Goal: Feedback & Contribution: Leave review/rating

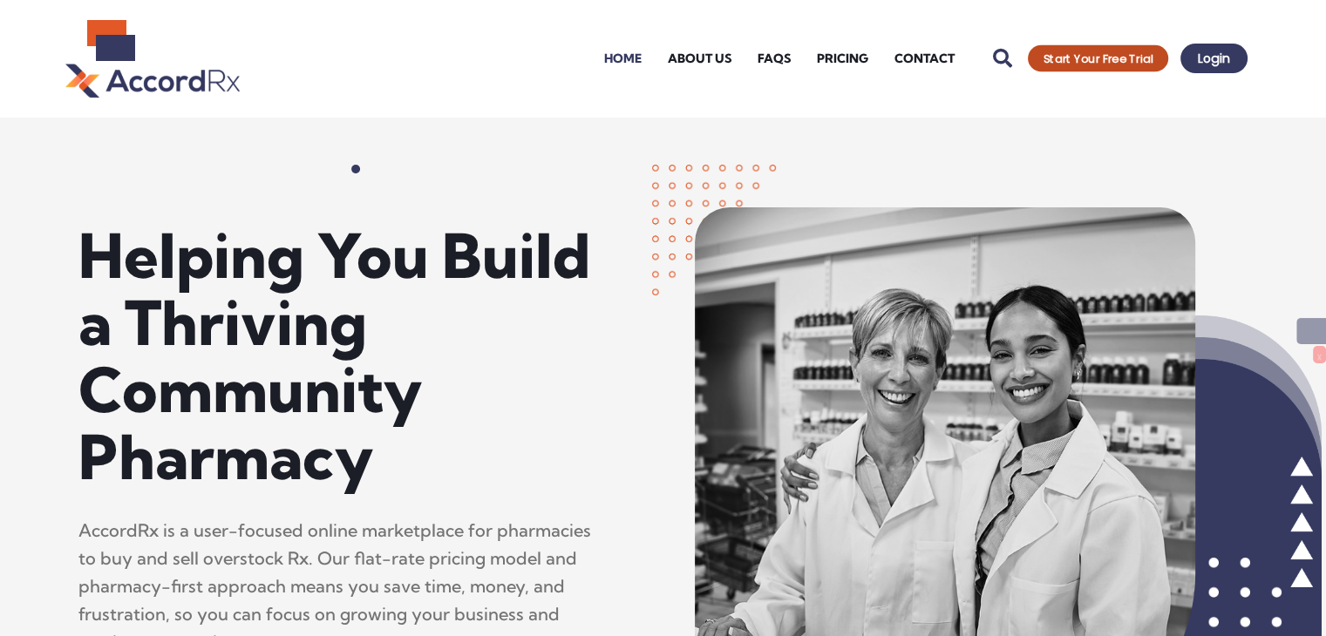
click at [1081, 60] on span "Start Your Free Trial" at bounding box center [1097, 58] width 109 height 11
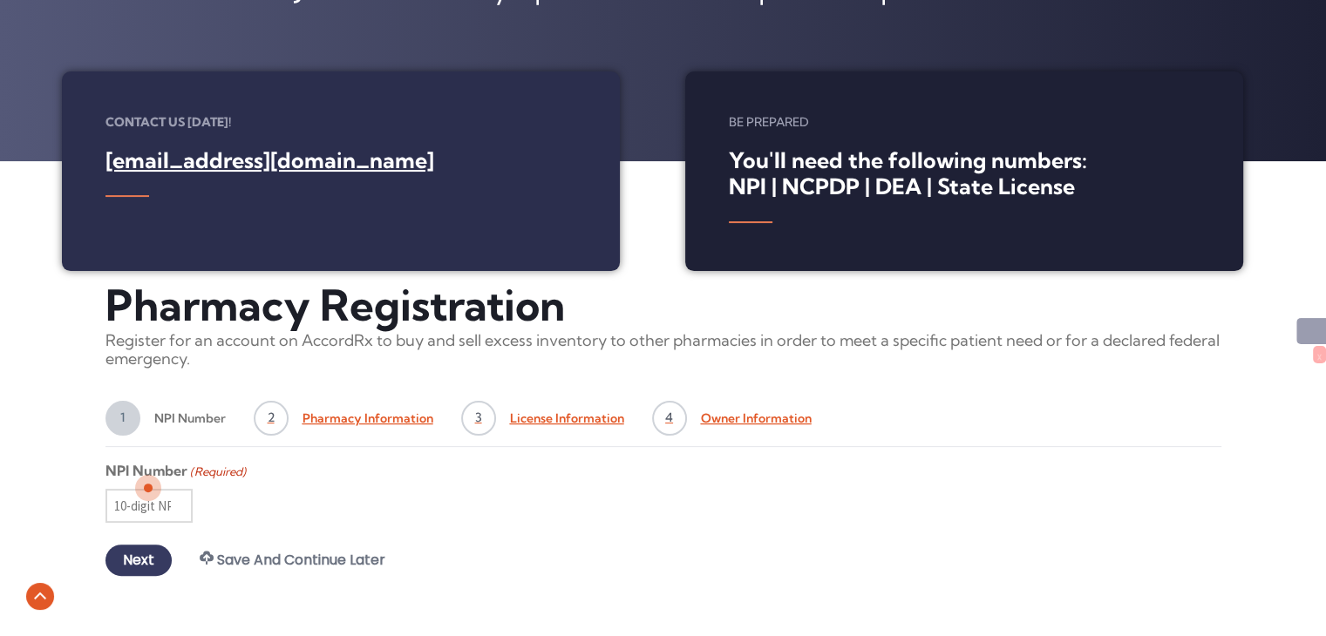
scroll to position [523, 0]
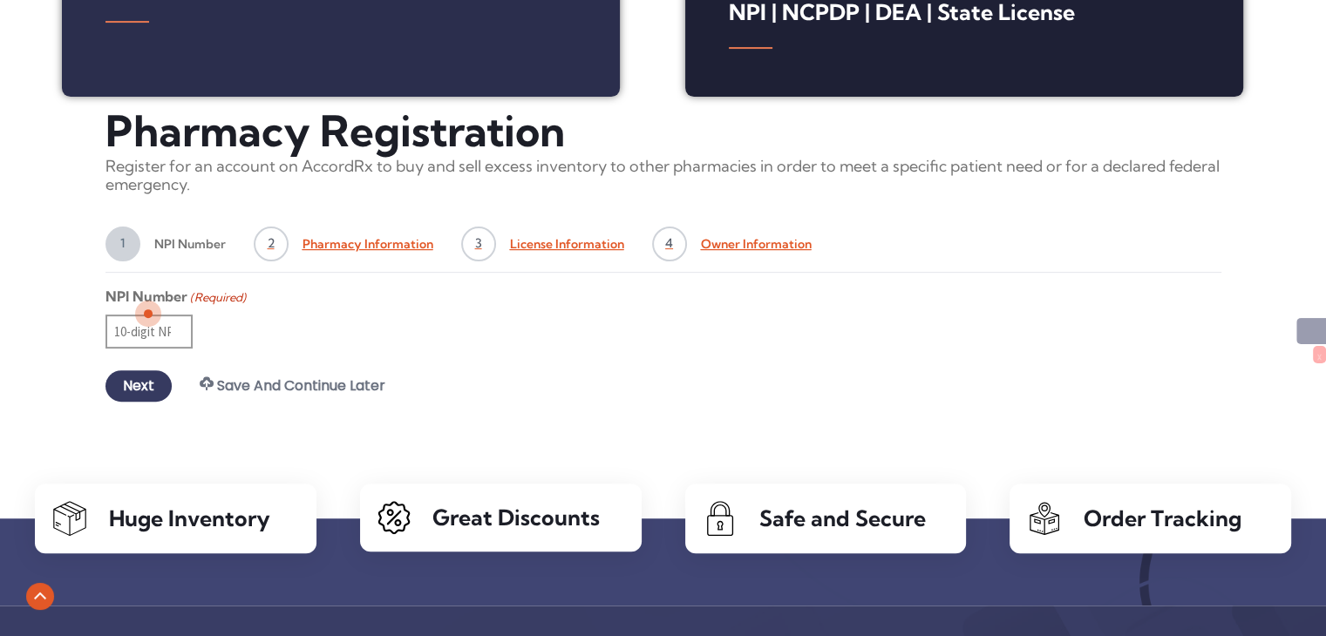
click at [153, 339] on input "NPI Number (Required)" at bounding box center [148, 332] width 87 height 34
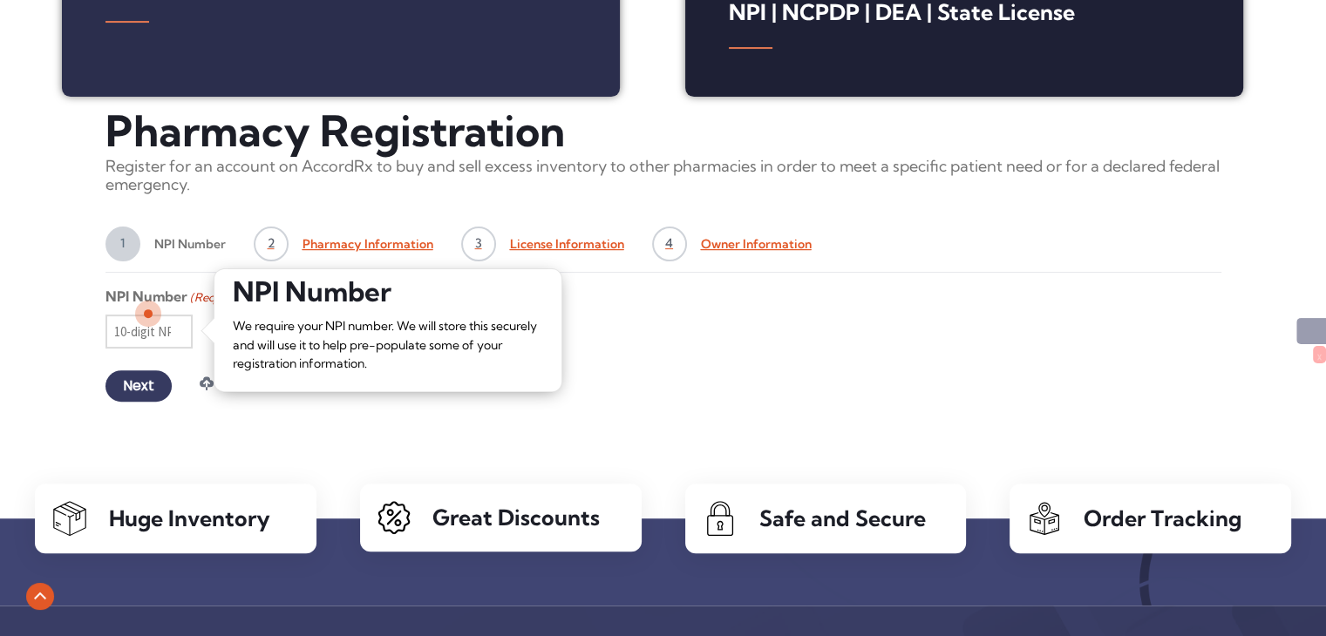
click at [51, 266] on div "Alert! Please enter a future date for License Expiration Date. × Alert! Please …" at bounding box center [663, 264] width 1326 height 335
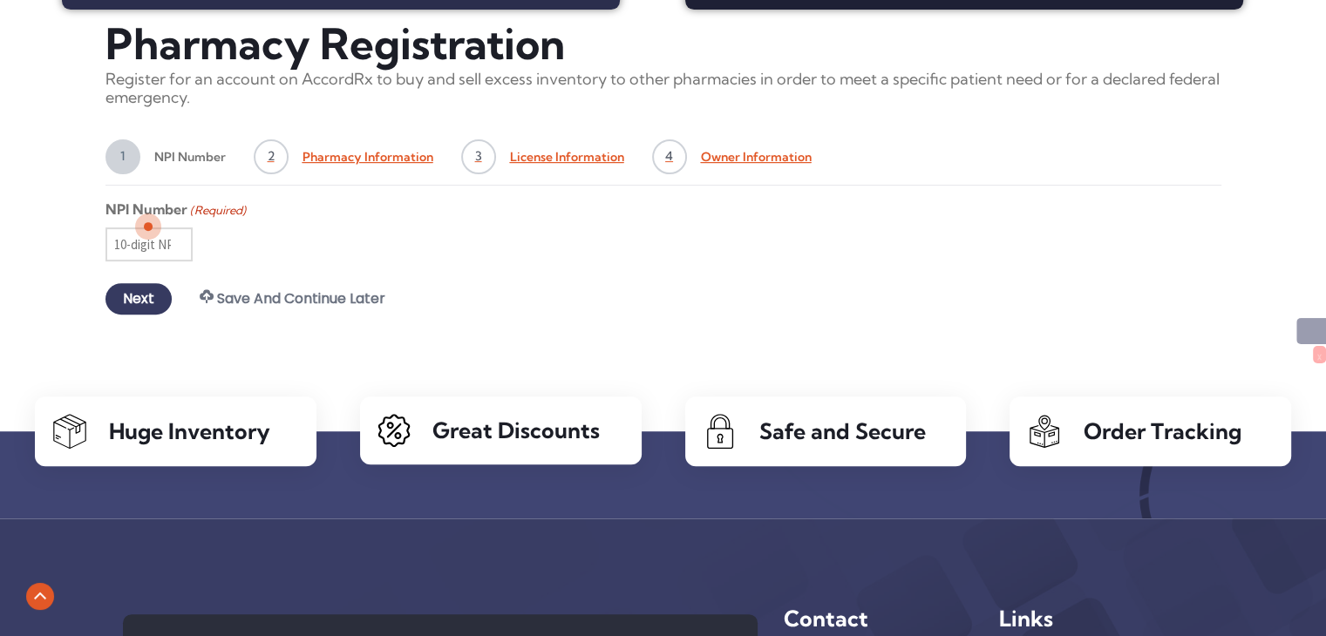
scroll to position [610, 0]
click at [128, 302] on input "Next" at bounding box center [138, 298] width 66 height 31
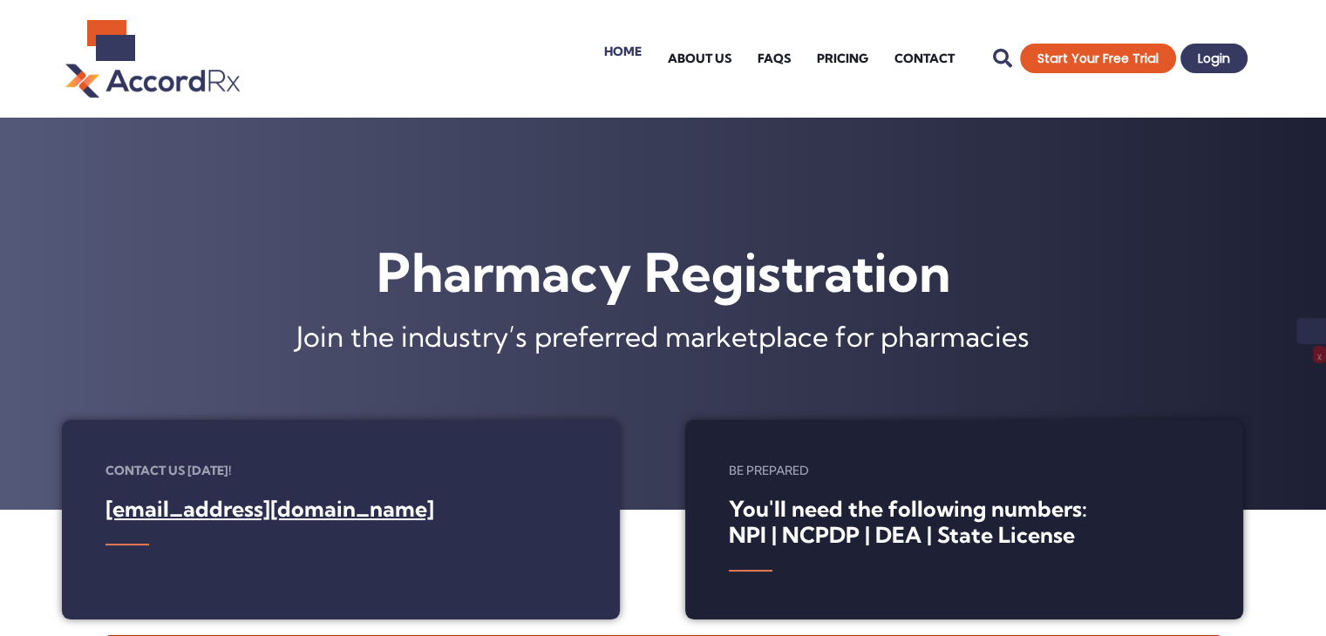
click at [616, 62] on link "Home" at bounding box center [623, 52] width 64 height 70
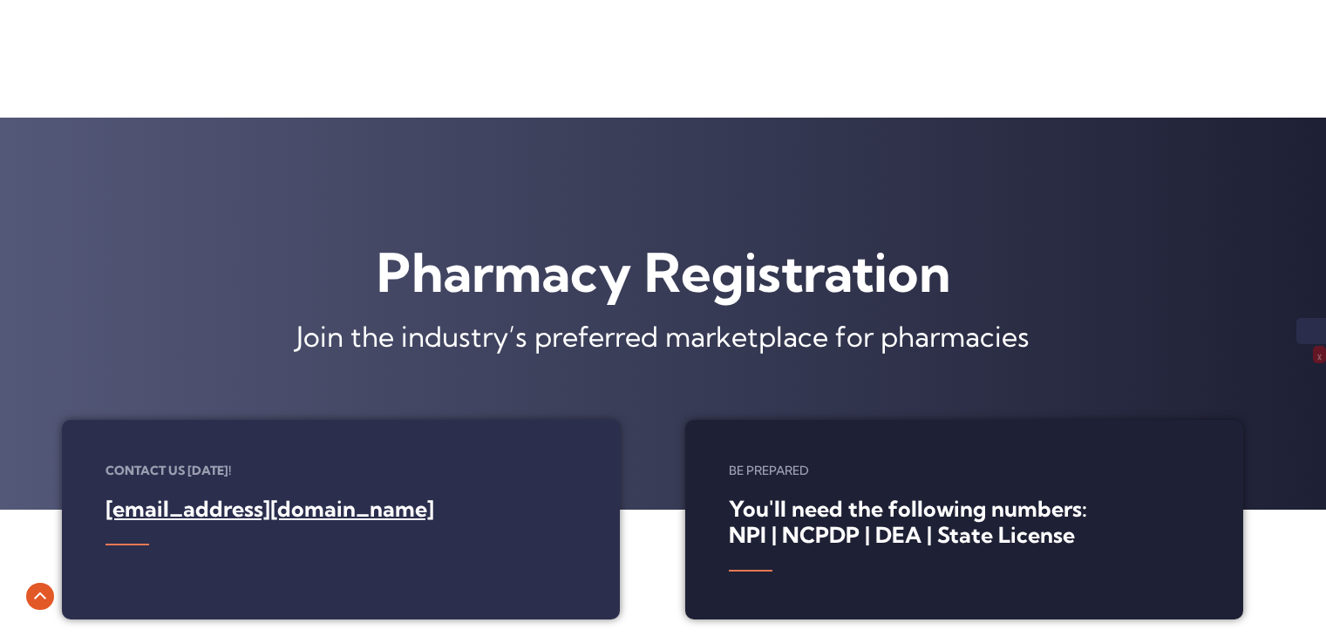
scroll to position [610, 0]
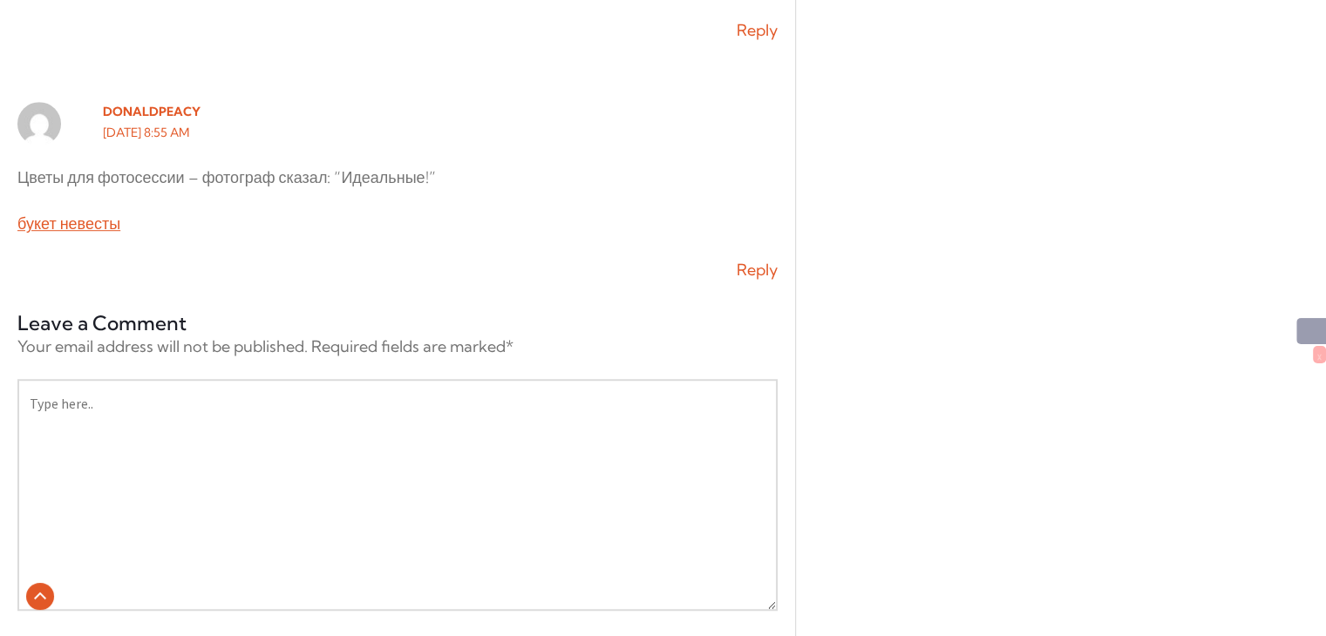
scroll to position [1394, 0]
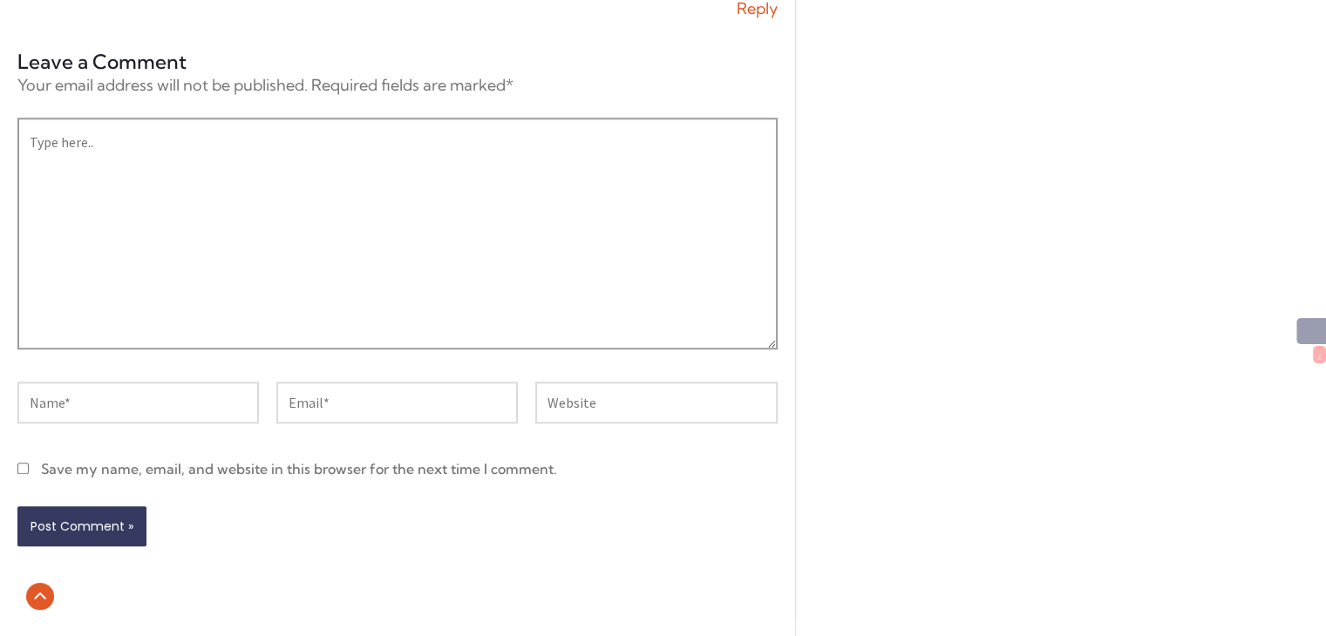
click at [359, 173] on textarea "Type here.." at bounding box center [397, 234] width 760 height 232
paste textarea "ALOHA TOTO is a leading platform dedicated to providing top-quality services in…"
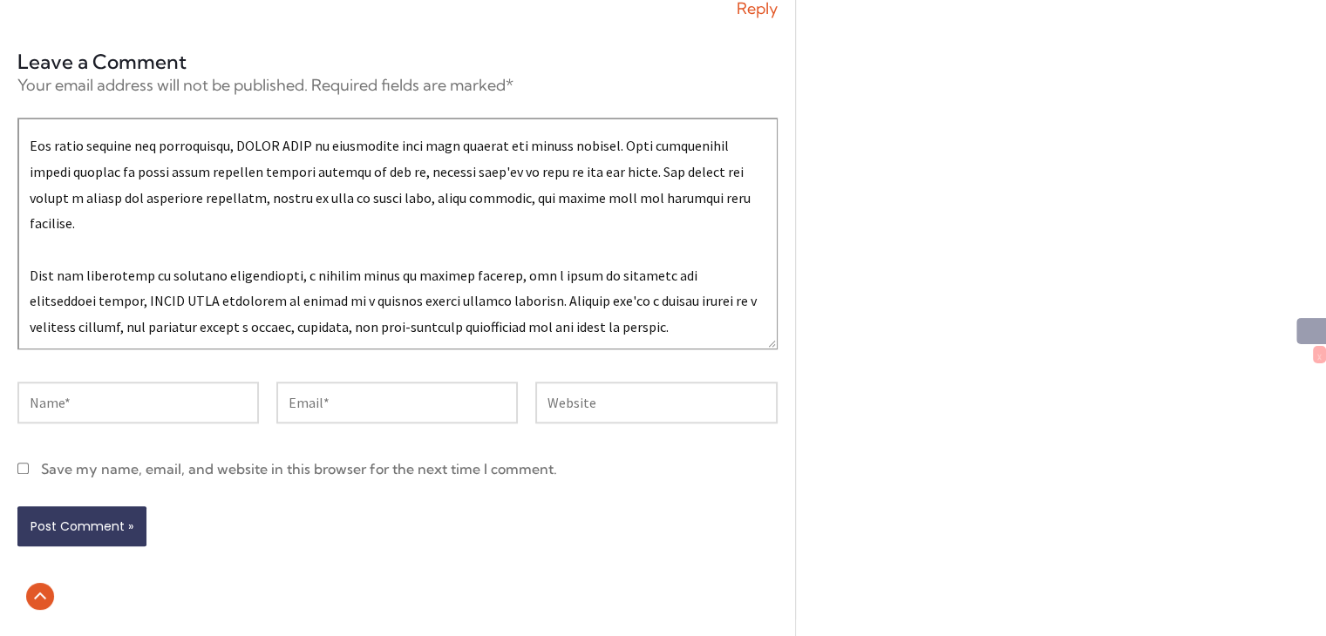
scroll to position [699, 0]
type textarea "ALOHA TOTO is a leading platform dedicated to providing top-quality services in…"
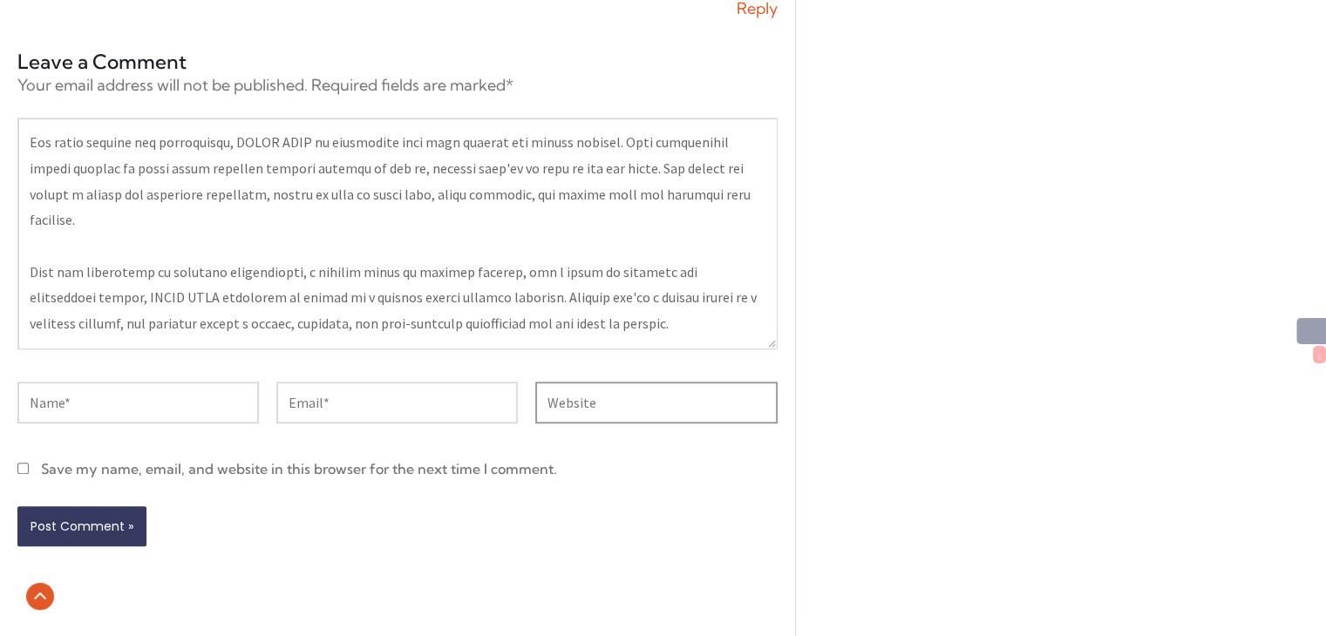
click at [571, 412] on input "Website" at bounding box center [655, 403] width 241 height 42
click at [633, 404] on input "https:" at bounding box center [655, 403] width 241 height 42
paste input "//netmarketingquest.com/"
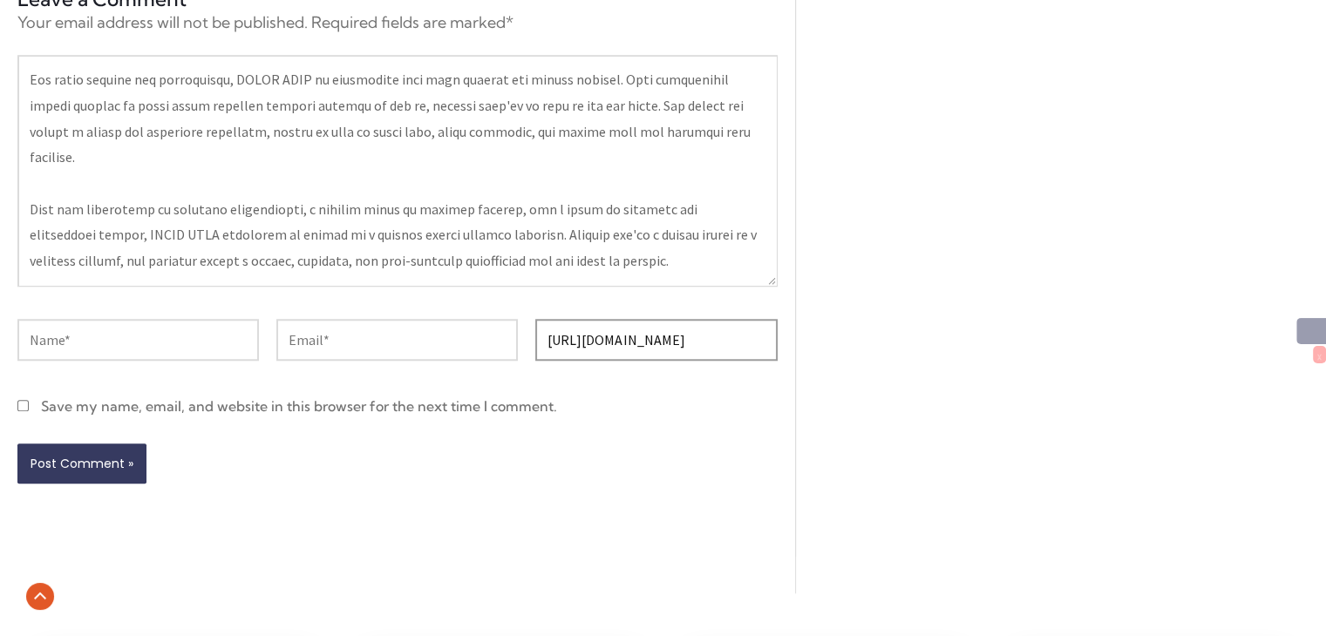
scroll to position [1569, 0]
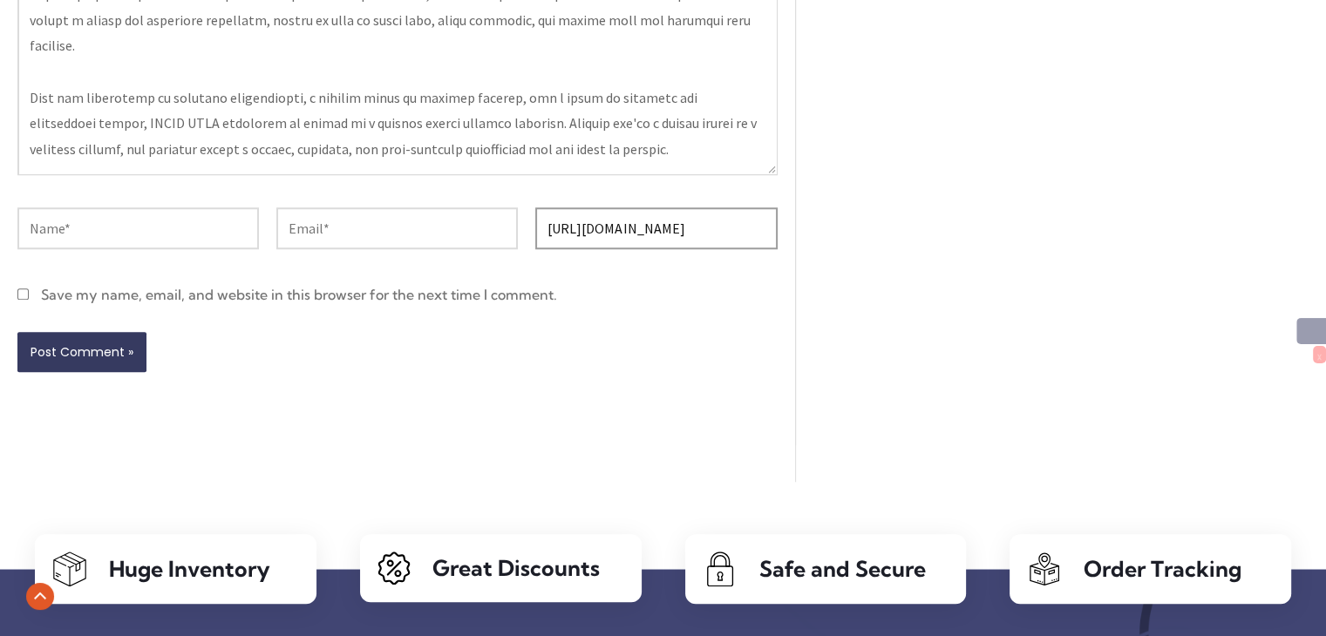
type input "[URL][DOMAIN_NAME]"
click at [160, 230] on input "Name*" at bounding box center [137, 228] width 241 height 42
type input "Our Oskan"
click at [450, 227] on input "vipsukses2020@gmail.com" at bounding box center [396, 228] width 241 height 42
type input "[EMAIL_ADDRESS][DOMAIN_NAME]"
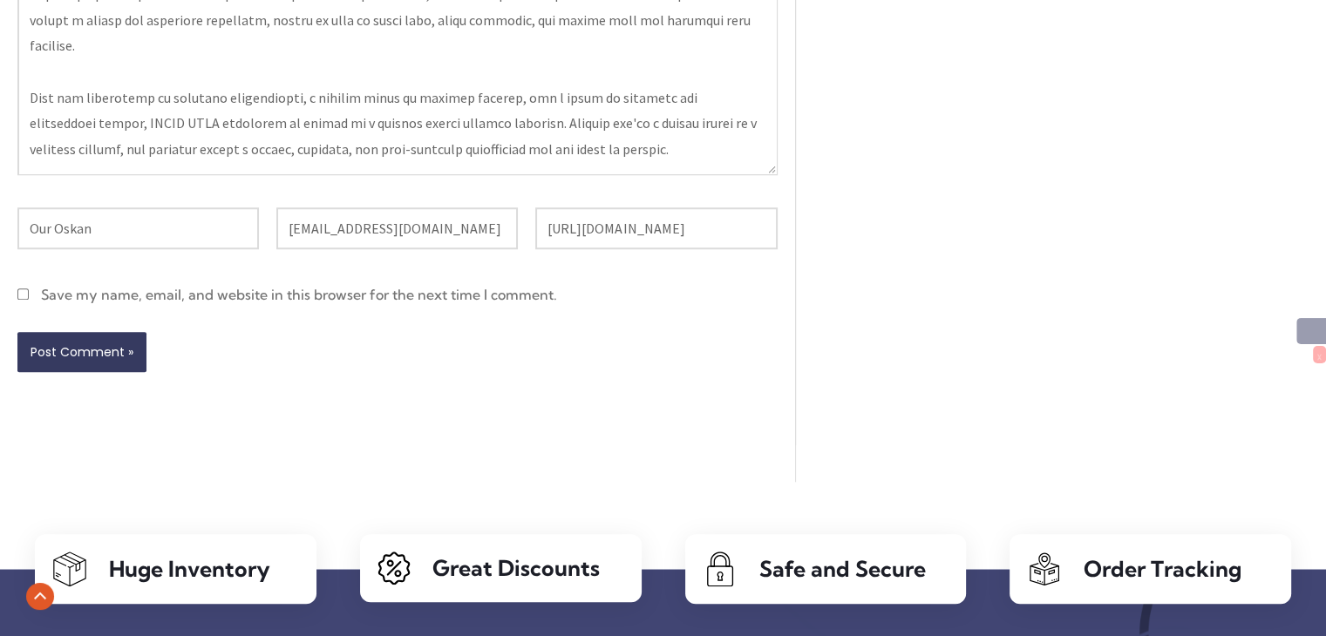
click at [18, 290] on input "Save my name, email, and website in this browser for the next time I comment." at bounding box center [22, 293] width 11 height 11
checkbox input "true"
click at [91, 356] on input "Post Comment »" at bounding box center [81, 352] width 129 height 40
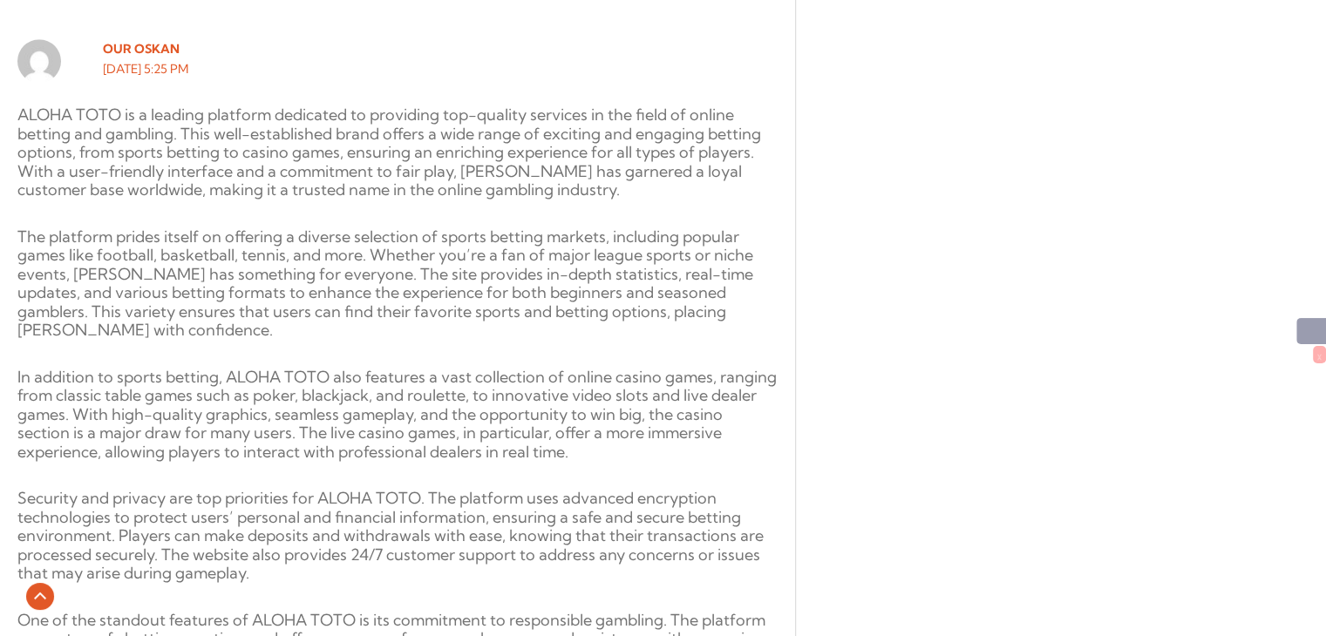
scroll to position [1443, 0]
